Goal: Find specific page/section: Find specific page/section

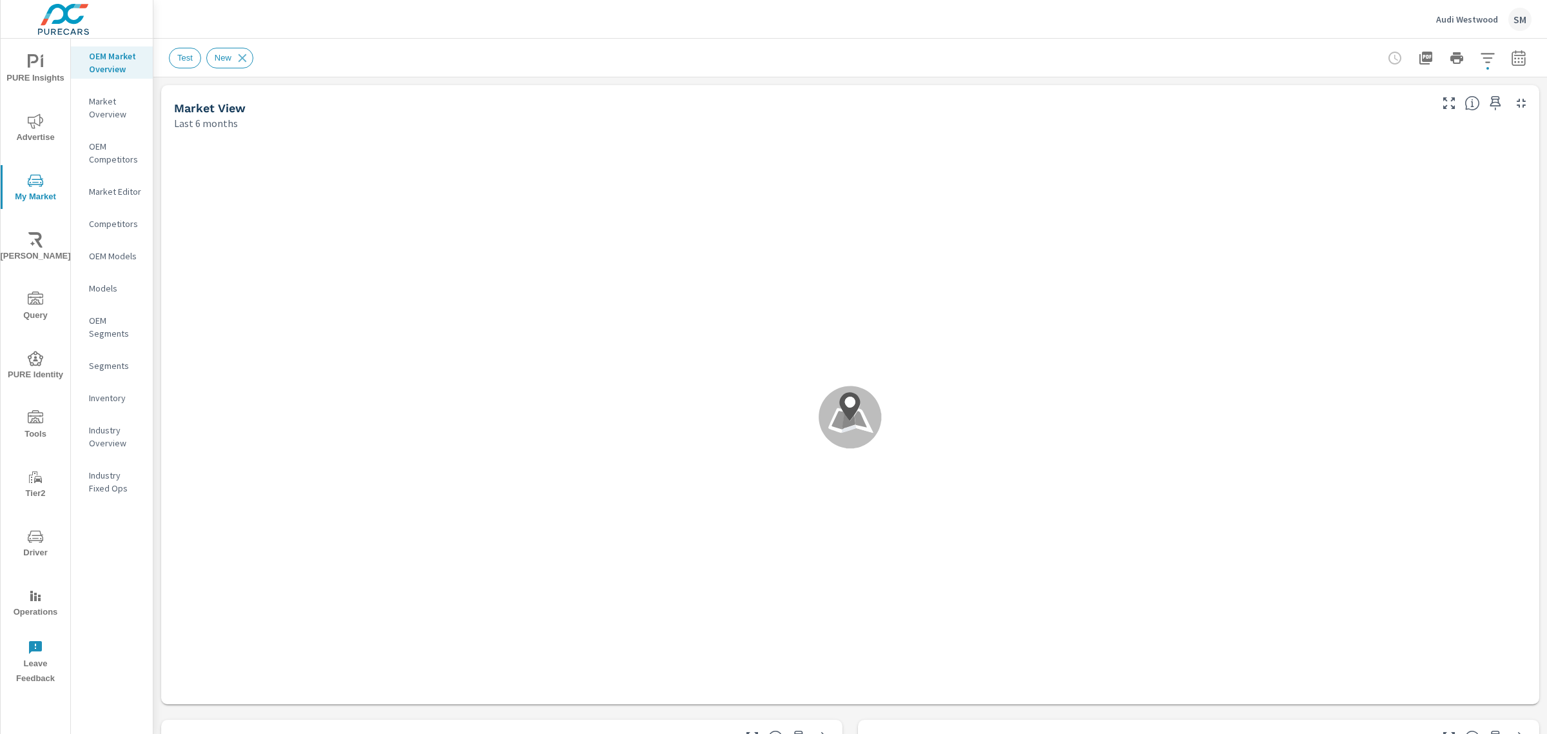
scroll to position [1, 0]
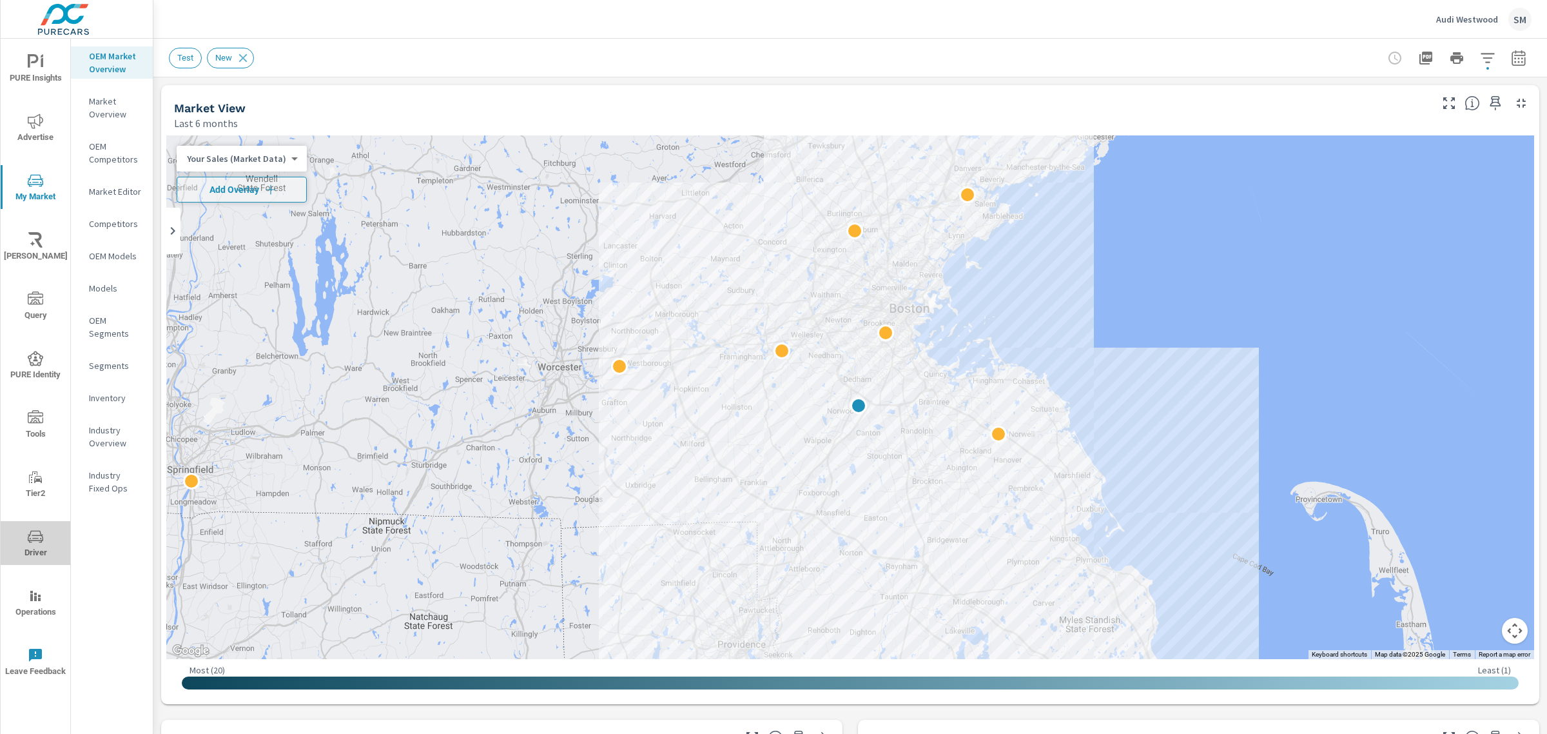
click at [37, 534] on icon "nav menu" at bounding box center [35, 536] width 15 height 15
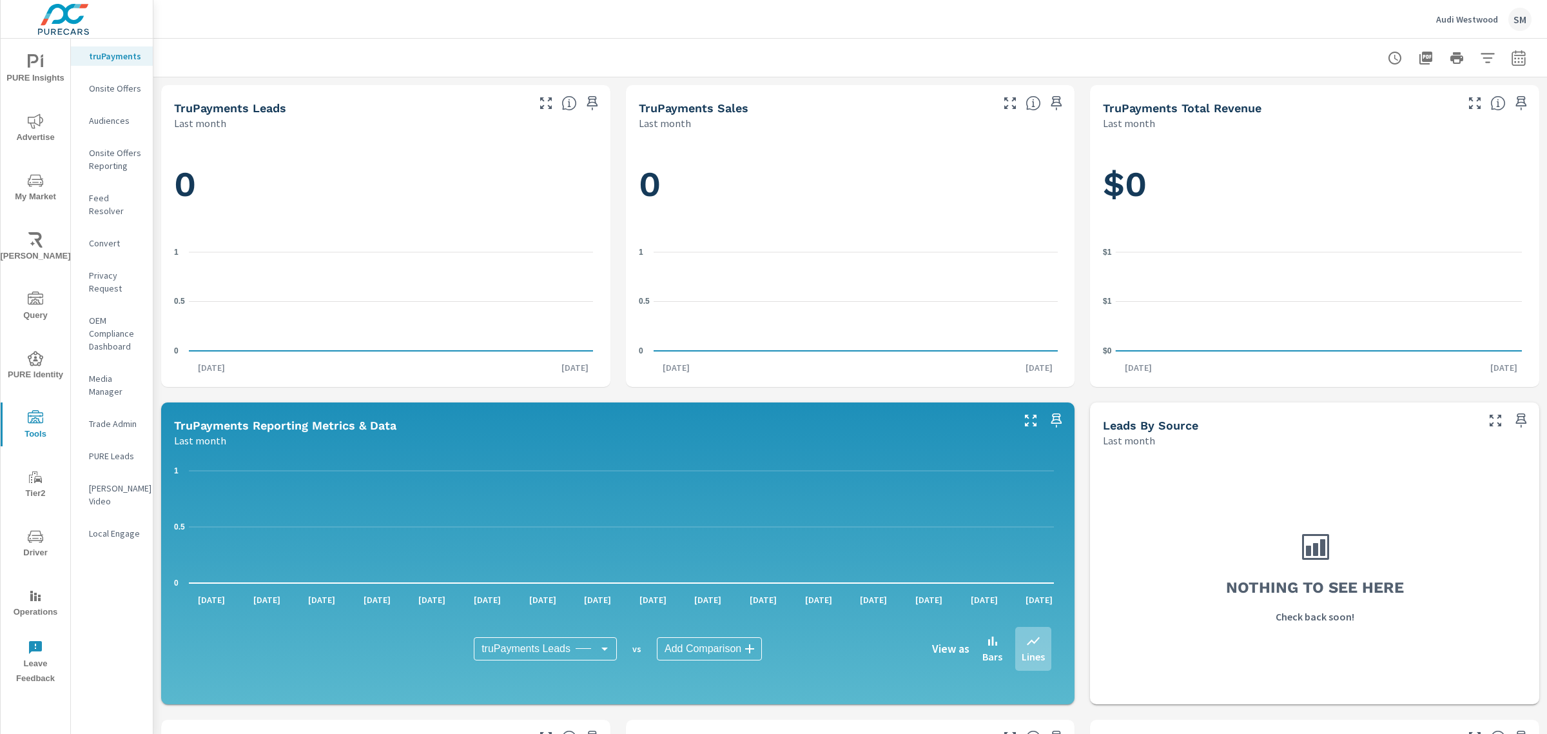
click at [111, 202] on p "Feed Resolver" at bounding box center [116, 204] width 54 height 26
